Goal: Transaction & Acquisition: Purchase product/service

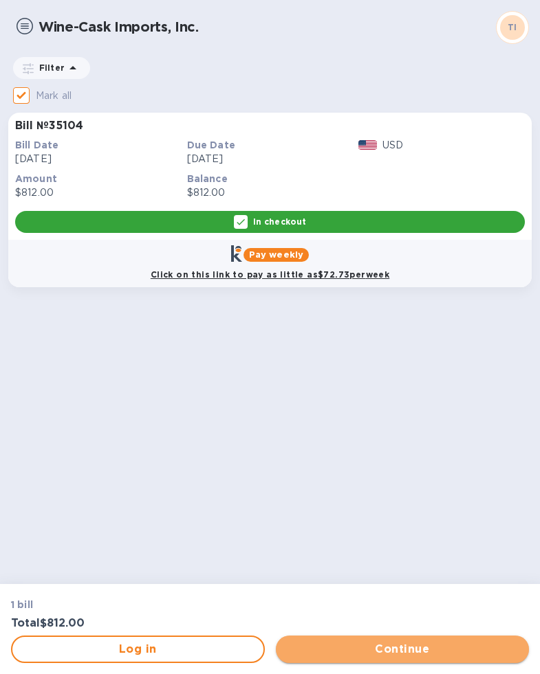
click at [350, 654] on span "Continue" at bounding box center [403, 649] width 232 height 16
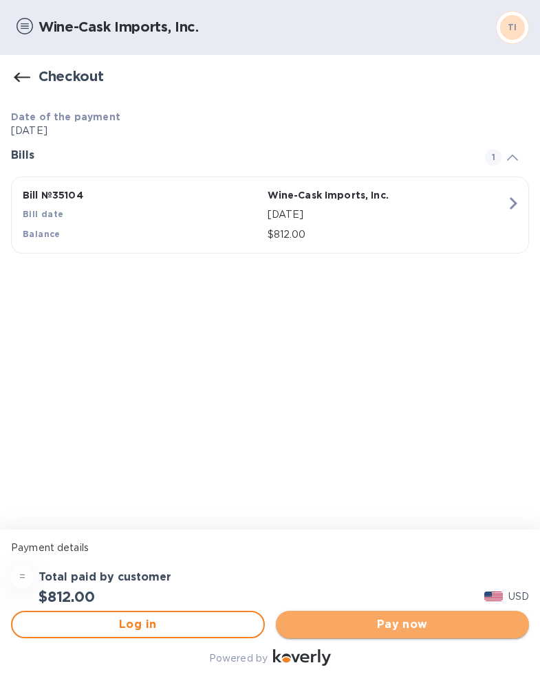
click at [362, 627] on span "Pay now" at bounding box center [403, 624] width 232 height 16
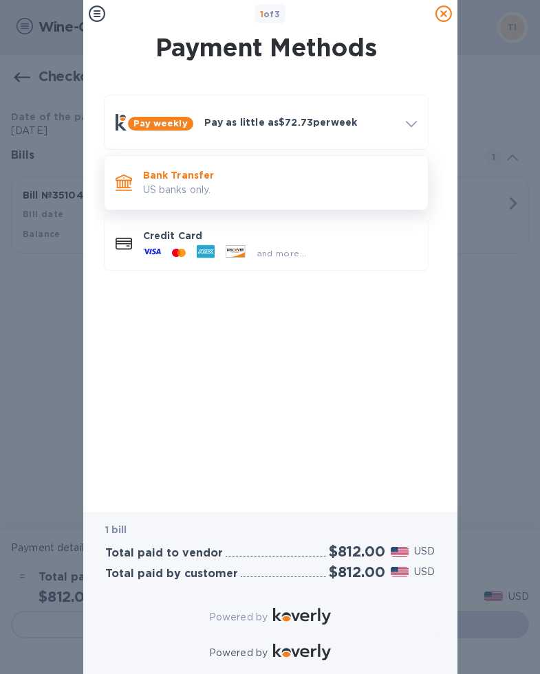
click at [253, 189] on p "US banks only." at bounding box center [280, 190] width 274 height 14
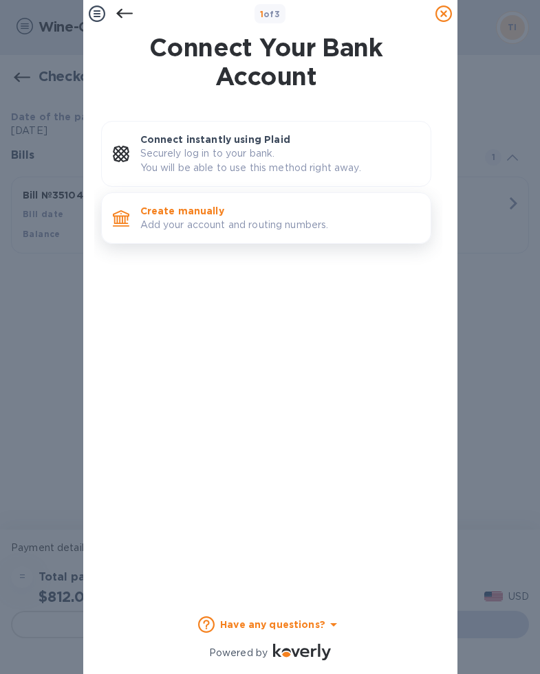
click at [241, 210] on p "Create manually" at bounding box center [279, 211] width 279 height 14
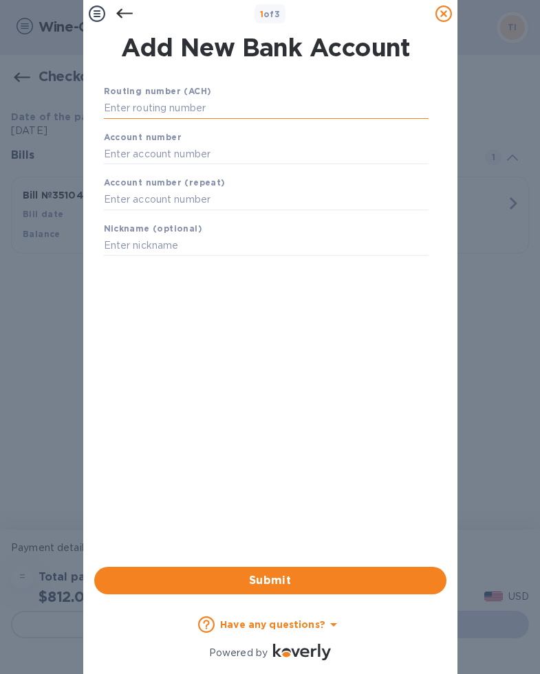
click at [229, 109] on input "text" at bounding box center [266, 108] width 324 height 21
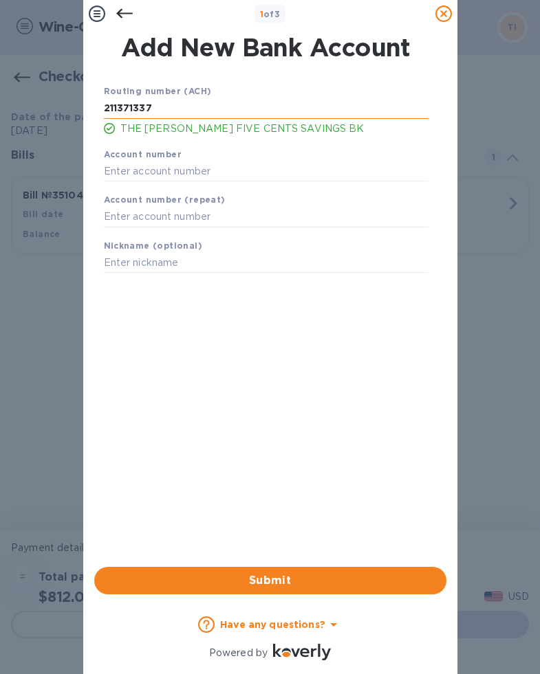
type input "211371337"
type input "4808482"
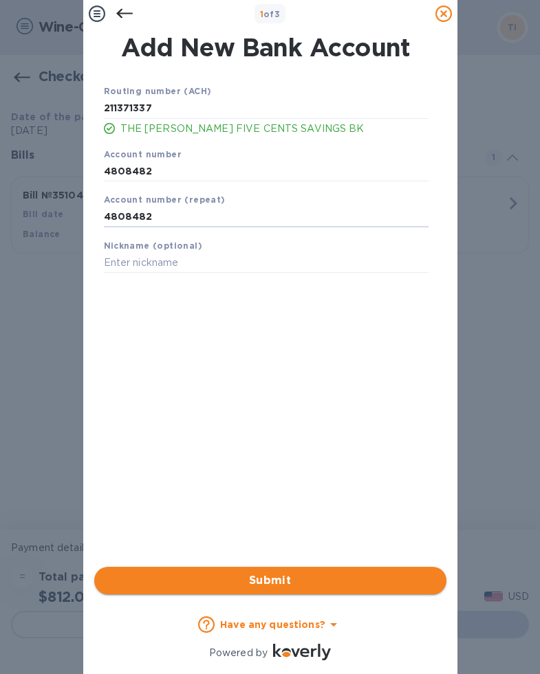
type input "4808482"
click at [195, 573] on span "Submit" at bounding box center [270, 581] width 330 height 16
